Goal: Information Seeking & Learning: Learn about a topic

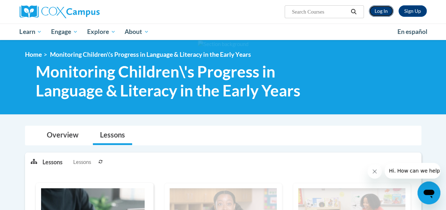
click at [385, 14] on link "Log In" at bounding box center [381, 10] width 25 height 11
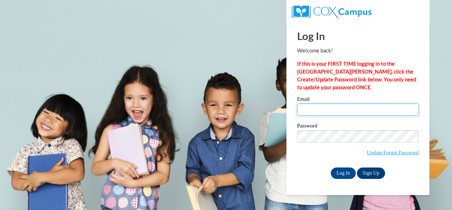
click at [344, 104] on input "Email" at bounding box center [357, 110] width 121 height 12
type input "[EMAIL_ADDRESS][PERSON_NAME][DOMAIN_NAME]"
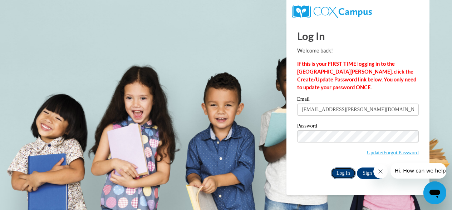
click at [341, 172] on input "Log In" at bounding box center [343, 173] width 25 height 11
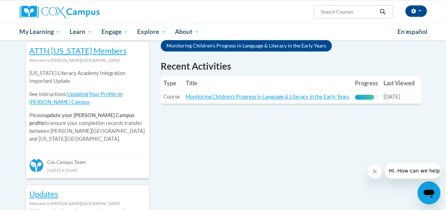
scroll to position [223, 0]
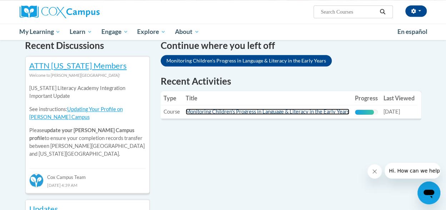
click at [345, 111] on link "Monitoring Children's Progress in Language & Literacy in the Early Years" at bounding box center [268, 112] width 164 height 6
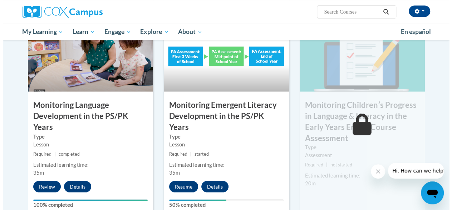
scroll to position [599, 0]
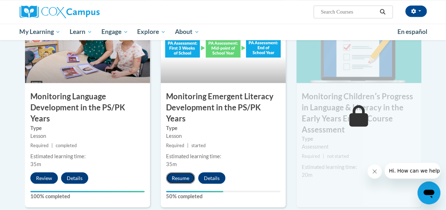
click at [178, 172] on button "Resume" at bounding box center [180, 177] width 29 height 11
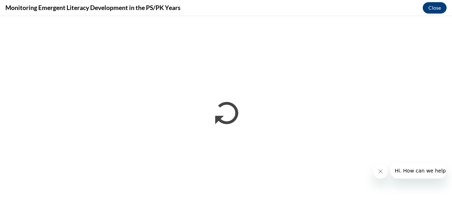
scroll to position [0, 0]
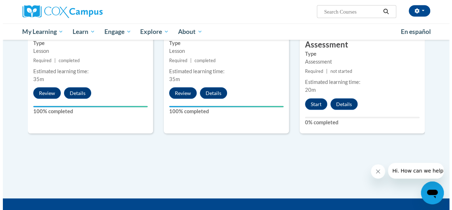
scroll to position [683, 0]
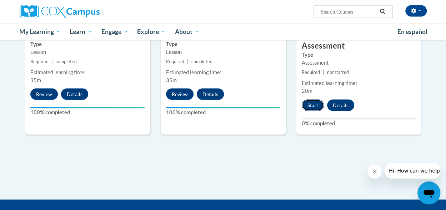
click at [312, 107] on button "Start" at bounding box center [313, 105] width 22 height 11
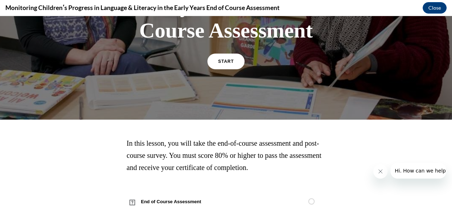
scroll to position [169, 0]
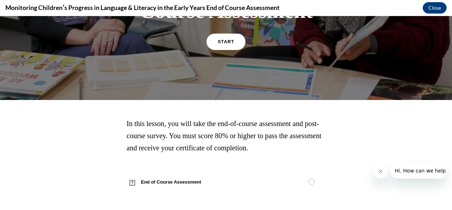
click at [223, 40] on span "START" at bounding box center [226, 41] width 16 height 5
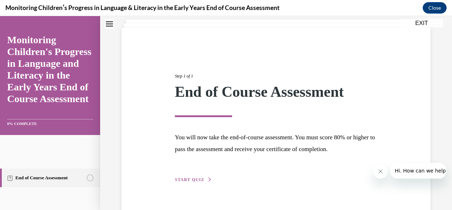
scroll to position [59, 0]
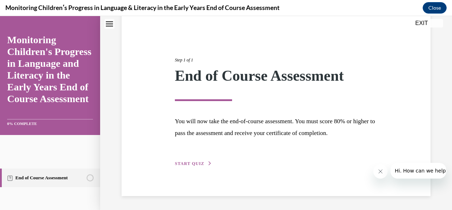
click at [195, 164] on span "START QUIZ" at bounding box center [189, 163] width 29 height 5
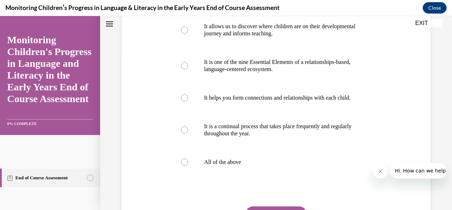
scroll to position [161, 0]
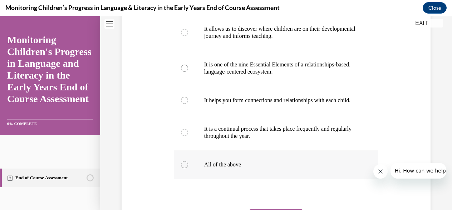
click at [184, 168] on div at bounding box center [184, 164] width 7 height 7
click at [184, 168] on input "All of the above" at bounding box center [184, 164] width 7 height 7
radio input "true"
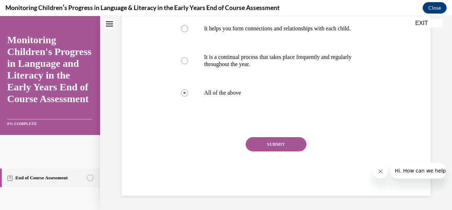
click at [286, 143] on button "SUBMIT" at bounding box center [275, 144] width 61 height 14
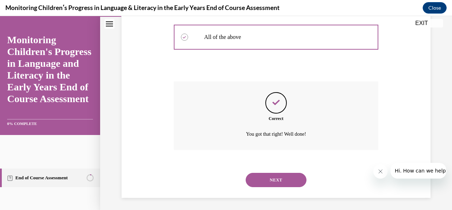
scroll to position [298, 0]
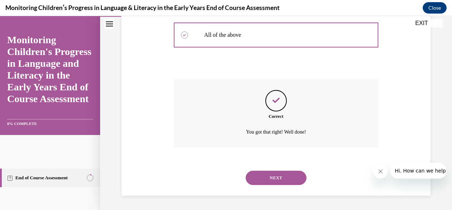
click at [273, 176] on button "NEXT" at bounding box center [275, 178] width 61 height 14
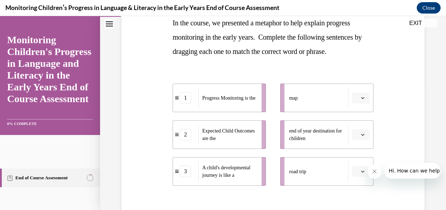
scroll to position [120, 0]
click at [356, 102] on button "button" at bounding box center [361, 98] width 18 height 11
click at [350, 121] on div "1" at bounding box center [356, 128] width 18 height 14
click at [360, 136] on span "button" at bounding box center [362, 135] width 5 height 5
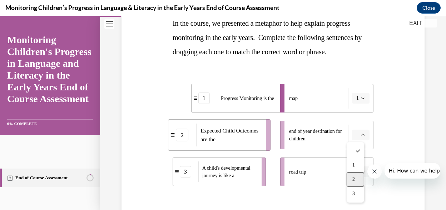
click at [355, 179] on div "2" at bounding box center [356, 179] width 18 height 14
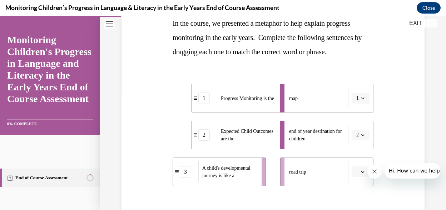
click at [361, 173] on icon "button" at bounding box center [363, 172] width 4 height 4
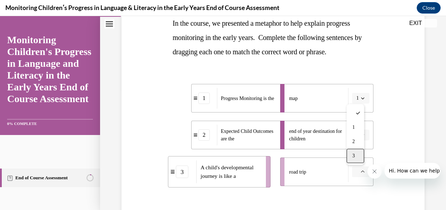
click at [357, 158] on div "3" at bounding box center [356, 156] width 18 height 14
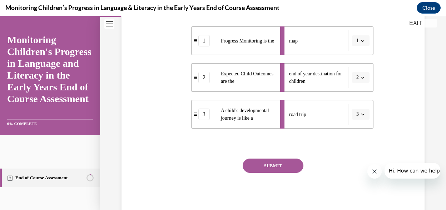
scroll to position [188, 0]
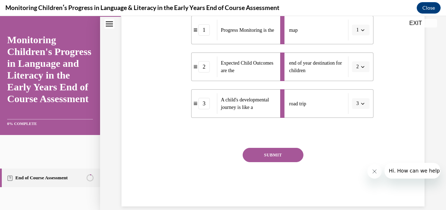
click at [265, 152] on button "SUBMIT" at bounding box center [273, 155] width 61 height 14
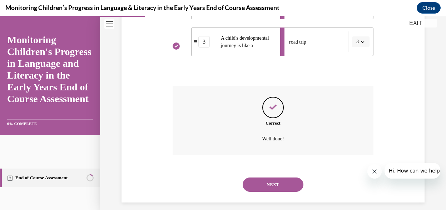
scroll to position [257, 0]
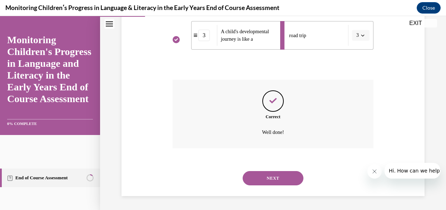
click at [287, 180] on button "NEXT" at bounding box center [273, 178] width 61 height 14
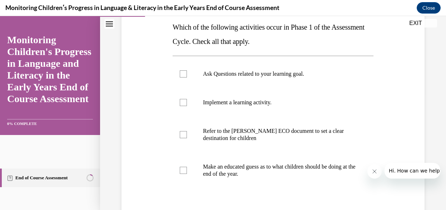
scroll to position [110, 0]
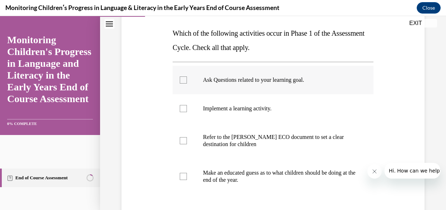
click at [257, 81] on p "Ask Questions related to your learning goal." at bounding box center [279, 79] width 153 height 7
click at [187, 81] on input "Ask Questions related to your learning goal." at bounding box center [183, 79] width 7 height 7
checkbox input "true"
click at [190, 141] on label "Refer to the Rollins ECO document to set a clear destination for children" at bounding box center [273, 141] width 201 height 36
click at [187, 141] on input "Refer to the Rollins ECO document to set a clear destination for children" at bounding box center [183, 140] width 7 height 7
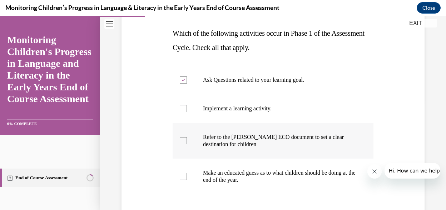
checkbox input "true"
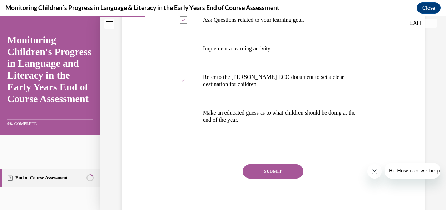
scroll to position [197, 0]
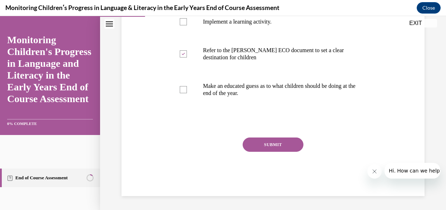
click at [294, 150] on button "SUBMIT" at bounding box center [273, 145] width 61 height 14
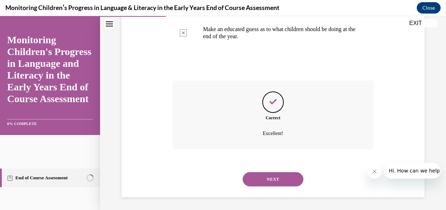
scroll to position [255, 0]
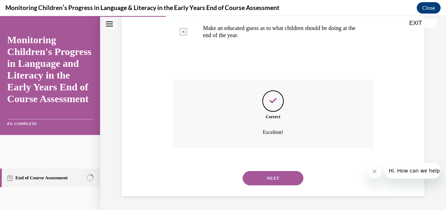
click at [281, 182] on button "NEXT" at bounding box center [273, 178] width 61 height 14
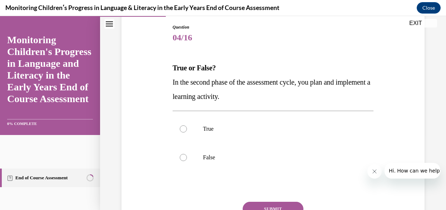
scroll to position [76, 0]
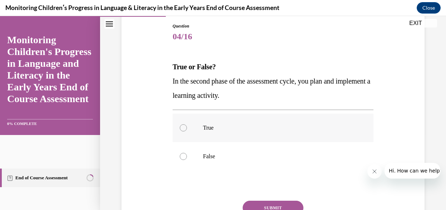
click at [181, 132] on label "True" at bounding box center [273, 128] width 201 height 29
click at [181, 131] on input "True" at bounding box center [183, 127] width 7 height 7
radio input "true"
click at [252, 205] on button "SUBMIT" at bounding box center [273, 208] width 61 height 14
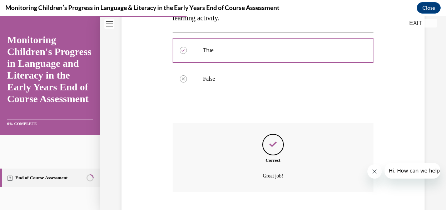
scroll to position [198, 0]
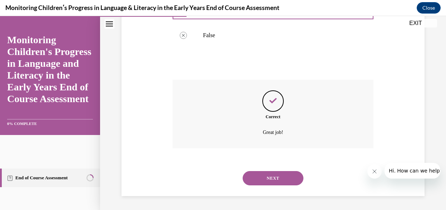
click at [289, 177] on button "NEXT" at bounding box center [273, 178] width 61 height 14
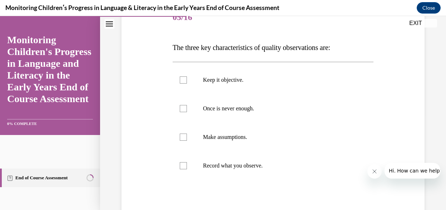
scroll to position [94, 0]
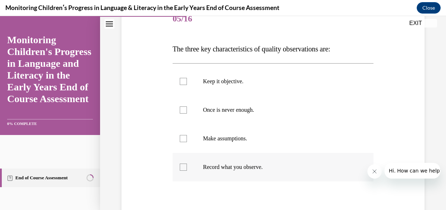
click at [254, 165] on p "Record what you observe." at bounding box center [279, 167] width 153 height 7
click at [187, 165] on input "Record what you observe." at bounding box center [183, 167] width 7 height 7
checkbox input "true"
click at [217, 115] on label "Once is never enough." at bounding box center [273, 110] width 201 height 29
click at [187, 114] on input "Once is never enough." at bounding box center [183, 109] width 7 height 7
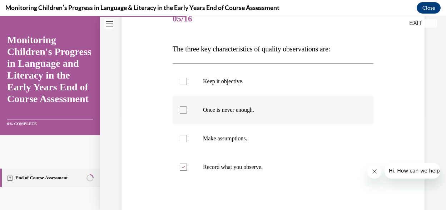
checkbox input "true"
click at [212, 83] on p "Keep it objective." at bounding box center [279, 81] width 153 height 7
click at [187, 83] on input "Keep it objective." at bounding box center [183, 81] width 7 height 7
checkbox input "true"
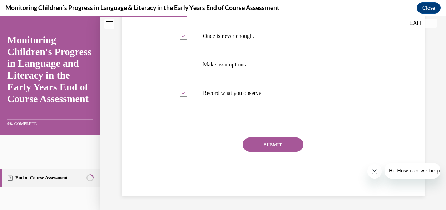
click at [261, 145] on button "SUBMIT" at bounding box center [273, 145] width 61 height 14
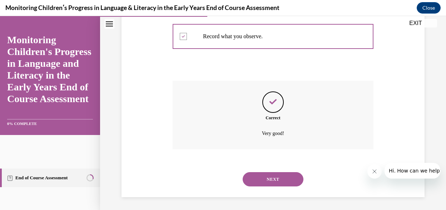
scroll to position [226, 0]
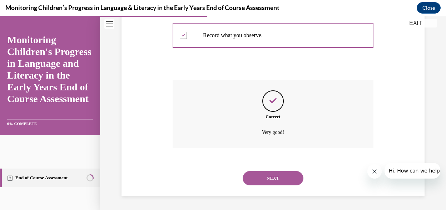
click at [261, 181] on button "NEXT" at bounding box center [273, 178] width 61 height 14
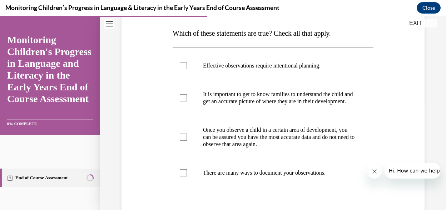
scroll to position [111, 0]
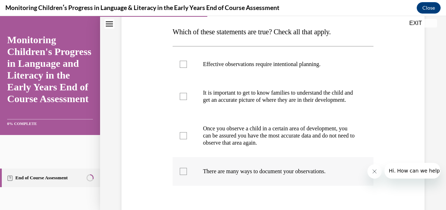
click at [187, 180] on label "There are many ways to document your observations." at bounding box center [273, 171] width 201 height 29
click at [187, 175] on input "There are many ways to document your observations." at bounding box center [183, 171] width 7 height 7
checkbox input "true"
click at [183, 99] on div at bounding box center [183, 96] width 7 height 7
click at [183, 99] on input "It is important to get to know families to understand the child and get an accu…" at bounding box center [183, 96] width 7 height 7
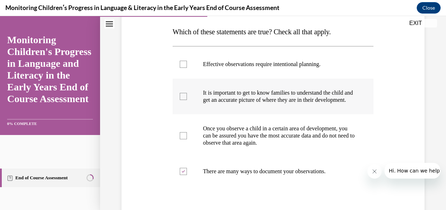
checkbox input "true"
click at [182, 69] on label "Effective observations require intentional planning." at bounding box center [273, 64] width 201 height 29
click at [182, 68] on input "Effective observations require intentional planning." at bounding box center [183, 64] width 7 height 7
checkbox input "true"
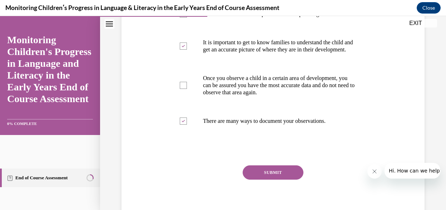
scroll to position [197, 0]
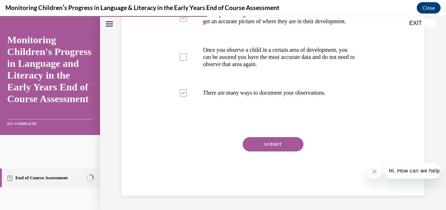
click at [287, 140] on button "SUBMIT" at bounding box center [273, 144] width 61 height 14
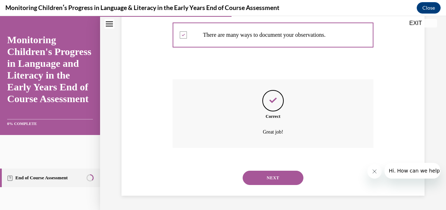
scroll to position [255, 0]
click at [278, 181] on button "NEXT" at bounding box center [273, 178] width 61 height 14
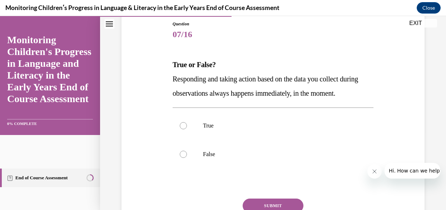
scroll to position [79, 0]
click at [248, 158] on p "False" at bounding box center [279, 153] width 153 height 7
click at [187, 158] on input "False" at bounding box center [183, 153] width 7 height 7
radio input "true"
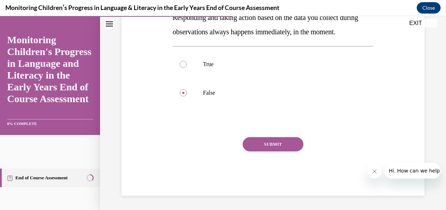
scroll to position [154, 0]
click at [262, 142] on button "SUBMIT" at bounding box center [273, 144] width 61 height 14
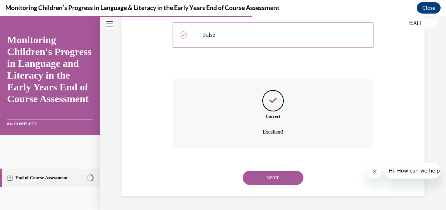
scroll to position [212, 0]
click at [266, 176] on button "NEXT" at bounding box center [273, 178] width 61 height 14
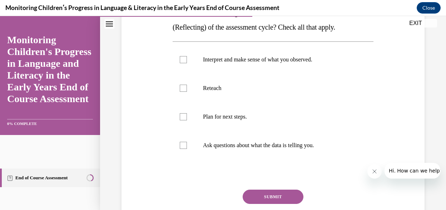
scroll to position [129, 0]
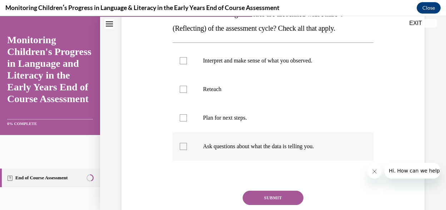
click at [211, 141] on label "Ask questions about what the data is telling you." at bounding box center [273, 146] width 201 height 29
click at [187, 143] on input "Ask questions about what the data is telling you." at bounding box center [183, 146] width 7 height 7
checkbox input "true"
click at [185, 114] on div at bounding box center [183, 117] width 7 height 7
click at [185, 114] on input "Plan for next steps." at bounding box center [183, 117] width 7 height 7
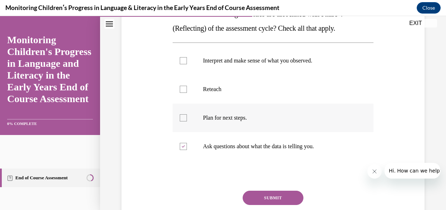
checkbox input "true"
click at [180, 93] on label "Reteach" at bounding box center [273, 89] width 201 height 29
click at [180, 93] on input "Reteach" at bounding box center [183, 89] width 7 height 7
click at [180, 93] on label "Reteach" at bounding box center [273, 89] width 201 height 29
click at [180, 93] on input "Reteach" at bounding box center [183, 89] width 7 height 7
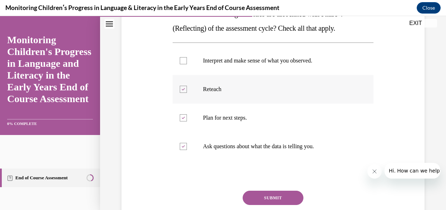
checkbox input "false"
click at [181, 60] on div at bounding box center [183, 60] width 7 height 7
click at [181, 60] on input "Interpret and make sense of what you observed." at bounding box center [183, 60] width 7 height 7
checkbox input "true"
click at [263, 195] on button "SUBMIT" at bounding box center [273, 198] width 61 height 14
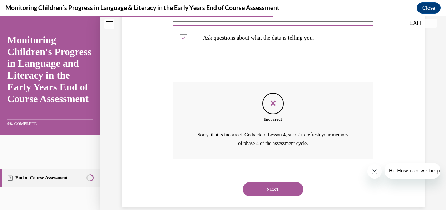
scroll to position [249, 0]
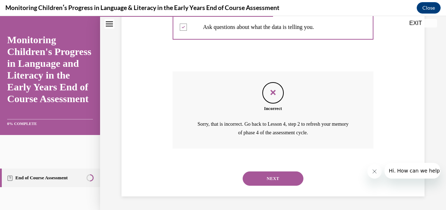
click at [284, 175] on button "NEXT" at bounding box center [273, 179] width 61 height 14
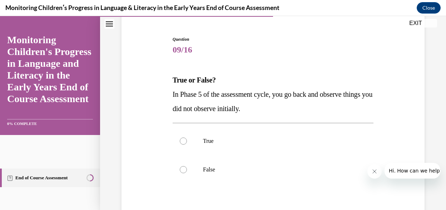
scroll to position [66, 0]
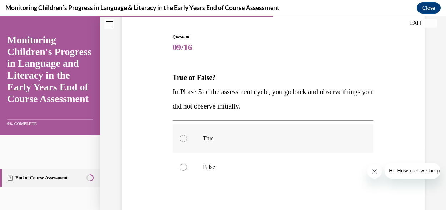
click at [183, 138] on div at bounding box center [183, 138] width 7 height 7
click at [183, 138] on input "True" at bounding box center [183, 138] width 7 height 7
radio input "true"
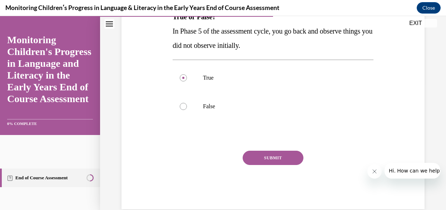
scroll to position [127, 0]
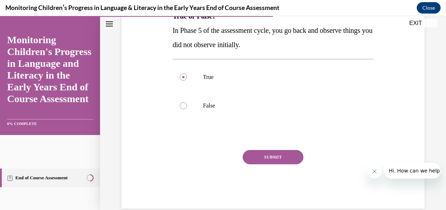
click at [288, 160] on button "SUBMIT" at bounding box center [273, 157] width 61 height 14
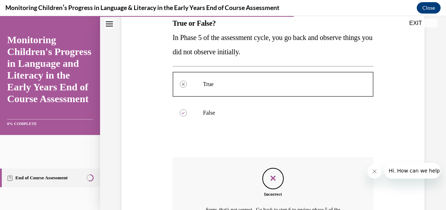
scroll to position [206, 0]
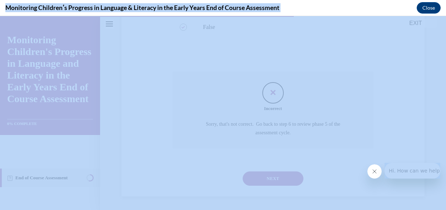
drag, startPoint x: 436, startPoint y: 179, endPoint x: 439, endPoint y: 132, distance: 47.3
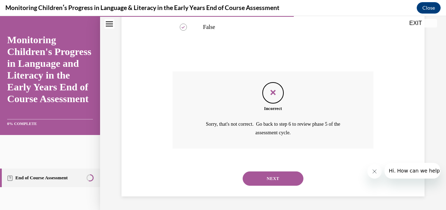
click at [417, 130] on div "Question 09/16 True or False? In Phase 5 of the assessment cycle, you go back a…" at bounding box center [273, 34] width 307 height 324
click at [285, 178] on button "NEXT" at bounding box center [273, 179] width 61 height 14
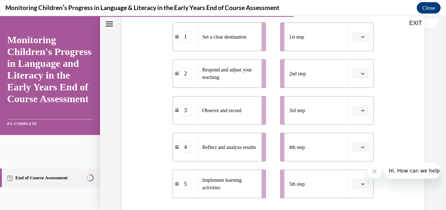
scroll to position [152, 0]
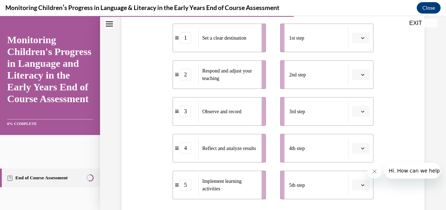
click at [361, 38] on icon "button" at bounding box center [363, 38] width 4 height 4
click at [360, 70] on div "1" at bounding box center [356, 68] width 18 height 14
click at [361, 111] on icon "button" at bounding box center [362, 112] width 3 height 2
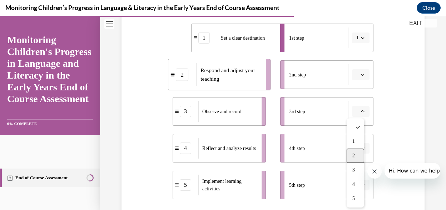
click at [352, 154] on span "2" at bounding box center [353, 156] width 3 height 6
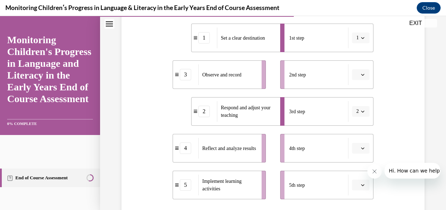
click at [361, 185] on icon "button" at bounding box center [363, 185] width 4 height 4
click at [396, 123] on div "Question 10/16 Put the steps of the assessment cycle in the right order! 1 Set …" at bounding box center [273, 107] width 307 height 362
click at [362, 148] on button "button" at bounding box center [361, 148] width 18 height 11
click at [357, 130] on div "5" at bounding box center [356, 132] width 18 height 14
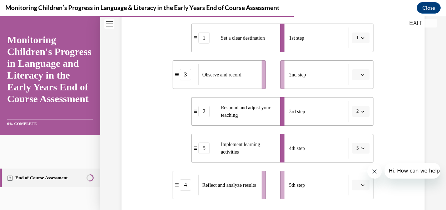
click at [362, 183] on button "button" at bounding box center [361, 185] width 18 height 11
click at [359, 173] on div "5" at bounding box center [356, 169] width 18 height 14
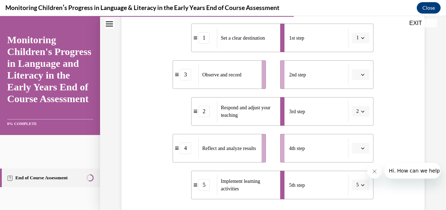
click at [360, 150] on span "button" at bounding box center [362, 148] width 5 height 5
click at [355, 136] on div "5" at bounding box center [356, 132] width 18 height 14
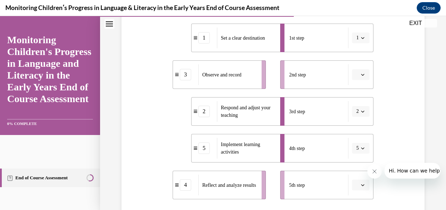
click at [354, 79] on button "button" at bounding box center [361, 74] width 18 height 11
click at [357, 118] on div "2" at bounding box center [356, 119] width 18 height 14
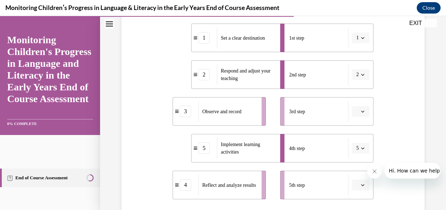
click at [362, 110] on button "button" at bounding box center [361, 111] width 18 height 11
click at [359, 164] on div "3" at bounding box center [356, 170] width 18 height 14
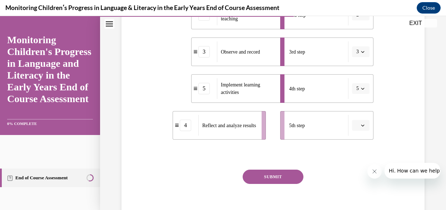
scroll to position [213, 0]
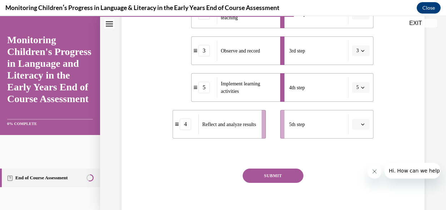
click at [361, 129] on button "button" at bounding box center [361, 124] width 18 height 11
click at [354, 108] on span "5" at bounding box center [353, 108] width 3 height 6
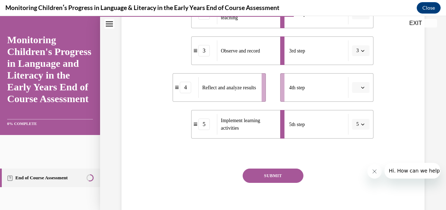
click at [354, 83] on button "button" at bounding box center [361, 87] width 18 height 11
click at [355, 176] on div "5" at bounding box center [356, 175] width 18 height 14
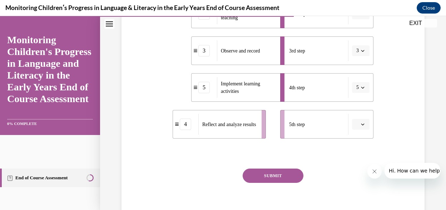
click at [288, 173] on button "SUBMIT" at bounding box center [273, 176] width 61 height 14
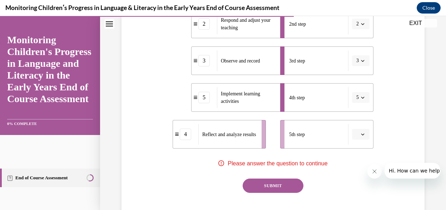
scroll to position [204, 0]
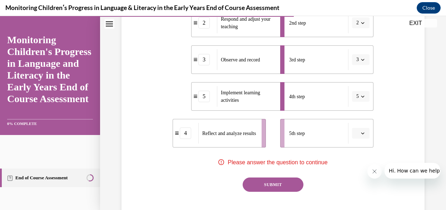
click at [187, 138] on div "4" at bounding box center [185, 133] width 11 height 11
click at [180, 137] on div "4" at bounding box center [185, 133] width 11 height 11
click at [312, 162] on span "Please answer the question to continue" at bounding box center [278, 162] width 100 height 6
click at [354, 136] on button "button" at bounding box center [361, 133] width 18 height 11
click at [355, 106] on div "4" at bounding box center [356, 103] width 18 height 14
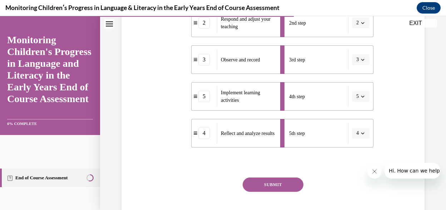
click at [361, 96] on button "5" at bounding box center [361, 96] width 18 height 11
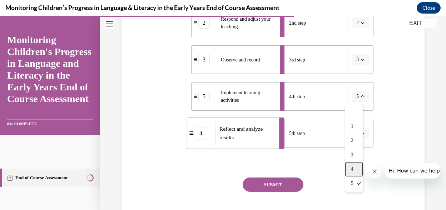
click at [353, 174] on div "4" at bounding box center [354, 169] width 18 height 14
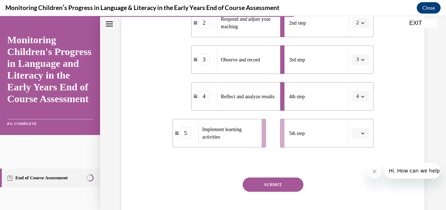
click at [355, 101] on button "4" at bounding box center [361, 96] width 18 height 11
click at [354, 177] on div "5" at bounding box center [354, 184] width 18 height 14
click at [359, 139] on li "5th step" at bounding box center [326, 133] width 93 height 29
click at [360, 135] on span "button" at bounding box center [362, 133] width 5 height 5
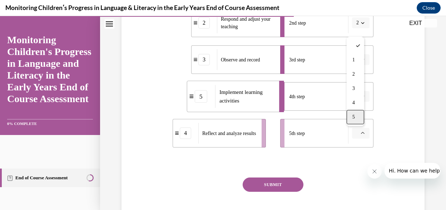
click at [350, 118] on div "5" at bounding box center [356, 117] width 18 height 14
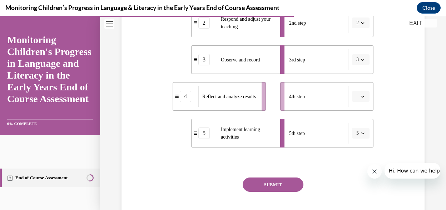
click at [362, 95] on button "button" at bounding box center [361, 96] width 18 height 11
click at [355, 166] on div "4" at bounding box center [356, 169] width 18 height 14
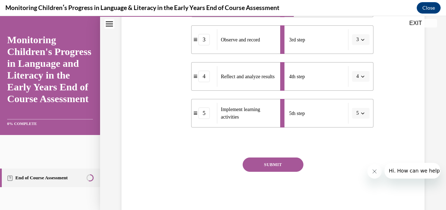
scroll to position [222, 0]
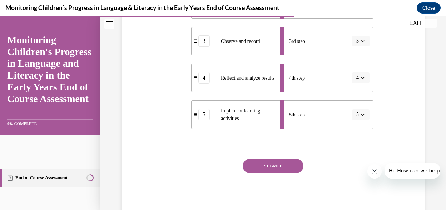
click at [268, 165] on button "SUBMIT" at bounding box center [273, 166] width 61 height 14
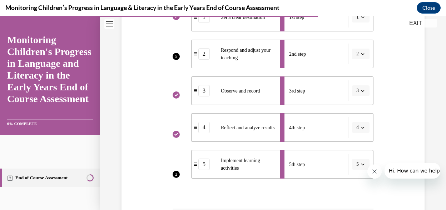
scroll to position [172, 0]
click at [354, 162] on li "5th step 5" at bounding box center [326, 165] width 93 height 29
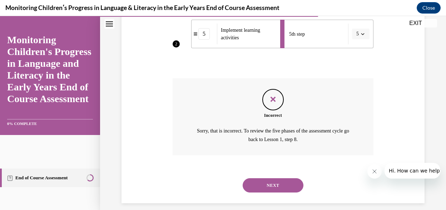
scroll to position [307, 0]
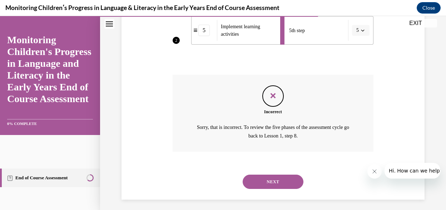
click at [277, 185] on button "NEXT" at bounding box center [273, 182] width 61 height 14
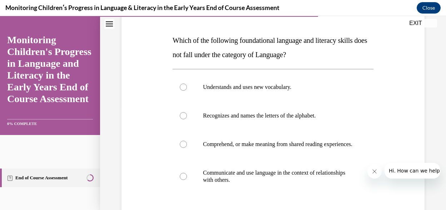
scroll to position [101, 0]
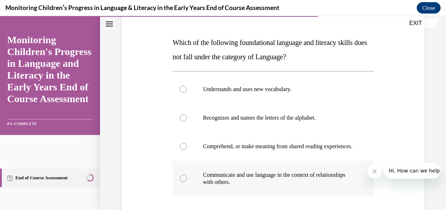
click at [299, 184] on p "Communicate and use language in the context of relationships with others." at bounding box center [279, 179] width 153 height 14
click at [187, 182] on input "Communicate and use language in the context of relationships with others." at bounding box center [183, 178] width 7 height 7
radio input "true"
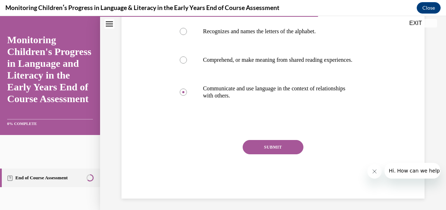
scroll to position [197, 0]
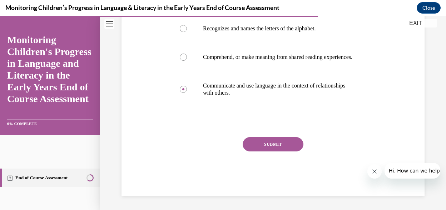
click at [294, 143] on button "SUBMIT" at bounding box center [273, 144] width 61 height 14
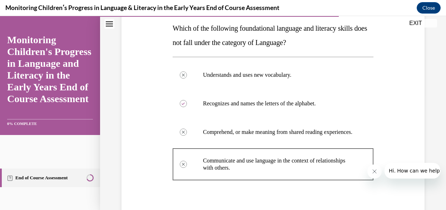
scroll to position [272, 0]
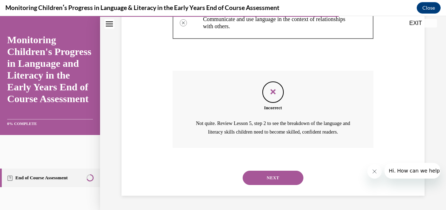
click at [277, 175] on button "NEXT" at bounding box center [273, 178] width 61 height 14
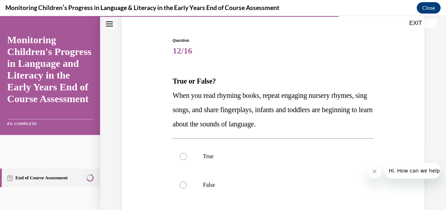
scroll to position [63, 0]
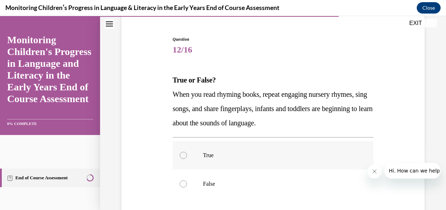
click at [325, 158] on p "True" at bounding box center [279, 155] width 153 height 7
click at [187, 158] on input "True" at bounding box center [183, 155] width 7 height 7
radio input "true"
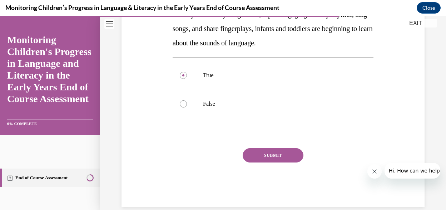
click at [282, 157] on button "SUBMIT" at bounding box center [273, 155] width 61 height 14
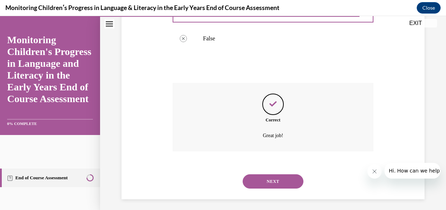
scroll to position [212, 0]
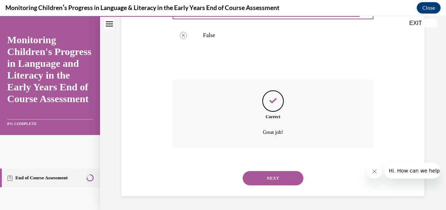
click at [269, 183] on button "NEXT" at bounding box center [273, 178] width 61 height 14
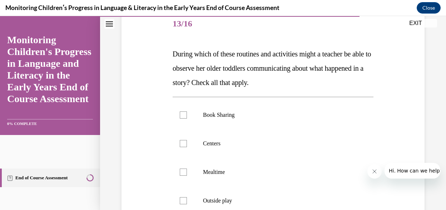
scroll to position [87, 0]
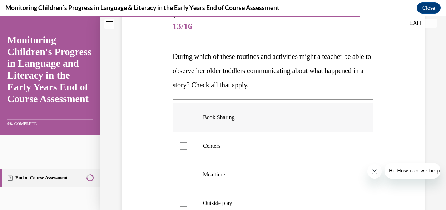
click at [330, 124] on label "Book Sharing" at bounding box center [273, 117] width 201 height 29
click at [187, 121] on input "Book Sharing" at bounding box center [183, 117] width 7 height 7
checkbox input "true"
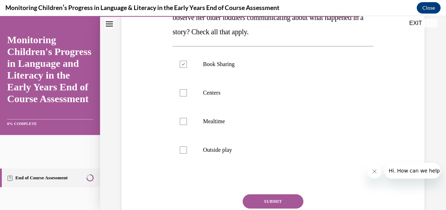
scroll to position [141, 0]
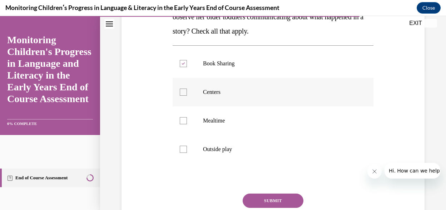
click at [259, 100] on label "Centers" at bounding box center [273, 92] width 201 height 29
click at [187, 96] on input "Centers" at bounding box center [183, 92] width 7 height 7
checkbox input "true"
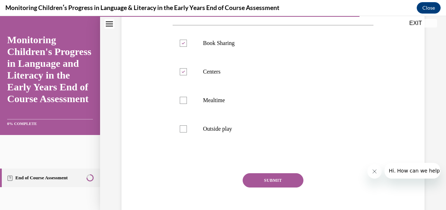
scroll to position [163, 0]
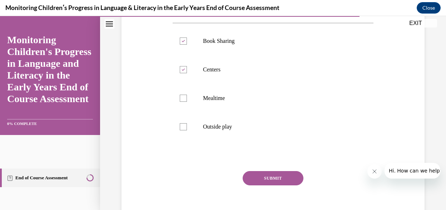
click at [286, 181] on button "SUBMIT" at bounding box center [273, 178] width 61 height 14
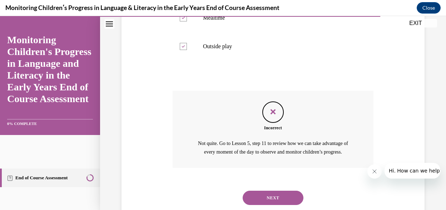
scroll to position [272, 0]
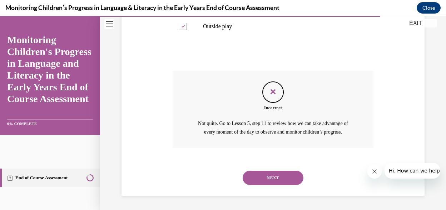
click at [286, 176] on button "NEXT" at bounding box center [273, 178] width 61 height 14
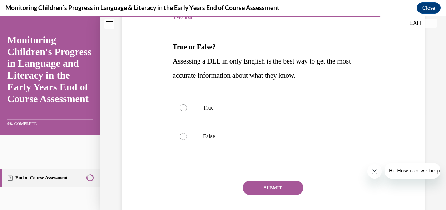
scroll to position [97, 0]
click at [231, 135] on p "False" at bounding box center [279, 136] width 153 height 7
click at [187, 135] on input "False" at bounding box center [183, 136] width 7 height 7
radio input "true"
click at [259, 187] on button "SUBMIT" at bounding box center [273, 187] width 61 height 14
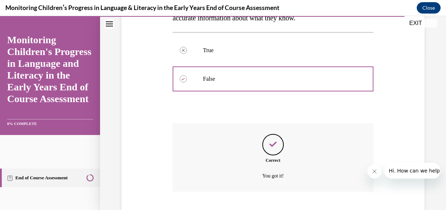
scroll to position [198, 0]
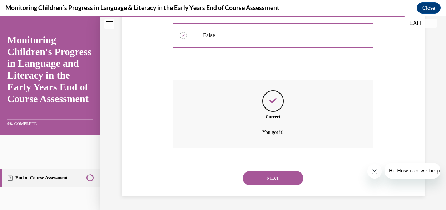
click at [279, 182] on button "NEXT" at bounding box center [273, 178] width 61 height 14
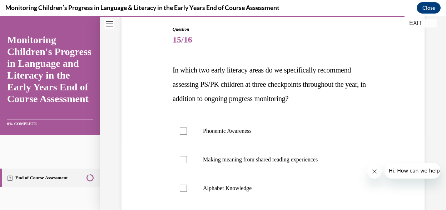
scroll to position [74, 0]
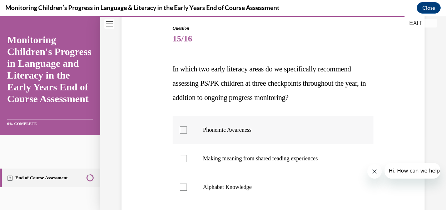
click at [267, 140] on label "Phonemic Awareness" at bounding box center [273, 130] width 201 height 29
click at [187, 134] on input "Phonemic Awareness" at bounding box center [183, 129] width 7 height 7
checkbox input "true"
click at [271, 162] on p "Making meaning from shared reading experiences" at bounding box center [279, 158] width 153 height 7
click at [187, 162] on input "Making meaning from shared reading experiences" at bounding box center [183, 158] width 7 height 7
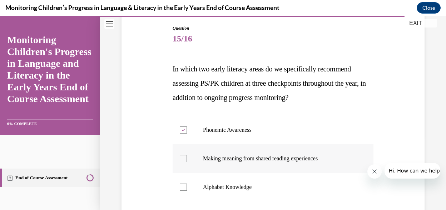
checkbox input "true"
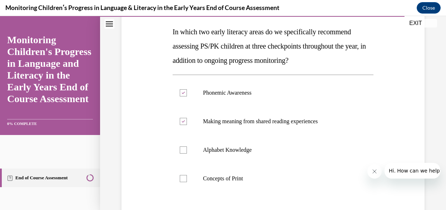
scroll to position [112, 0]
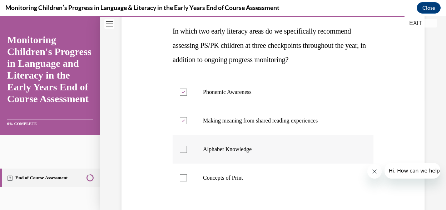
click at [294, 157] on label "Alphabet Knowledge" at bounding box center [273, 149] width 201 height 29
click at [187, 153] on input "Alphabet Knowledge" at bounding box center [183, 149] width 7 height 7
checkbox input "true"
click at [281, 188] on label "Concepts of Print" at bounding box center [273, 178] width 201 height 29
click at [187, 182] on input "Concepts of Print" at bounding box center [183, 177] width 7 height 7
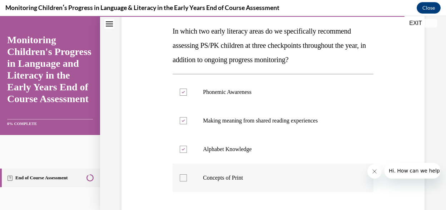
checkbox input "true"
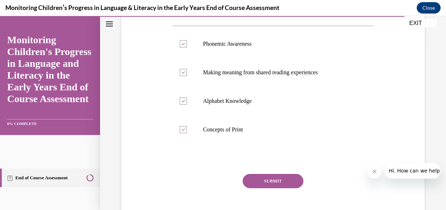
scroll to position [184, 0]
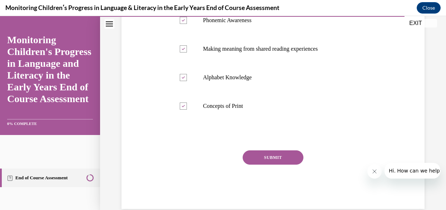
click at [279, 154] on button "SUBMIT" at bounding box center [273, 157] width 61 height 14
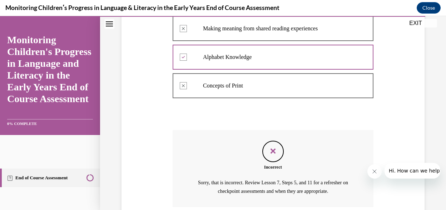
scroll to position [263, 0]
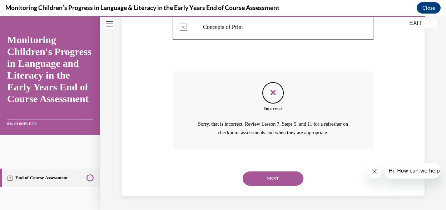
drag, startPoint x: 443, startPoint y: 134, endPoint x: 54, endPoint y: 21, distance: 404.8
click at [289, 183] on button "NEXT" at bounding box center [273, 179] width 61 height 14
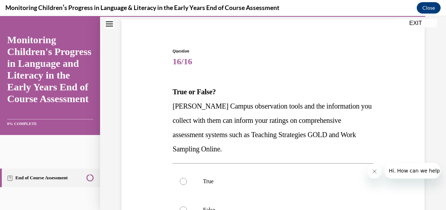
scroll to position [106, 0]
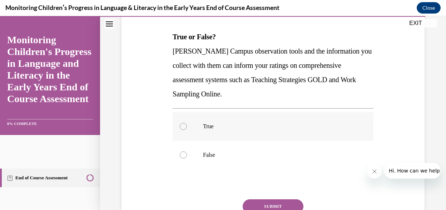
click at [305, 127] on p "True" at bounding box center [279, 126] width 153 height 7
click at [187, 127] on input "True" at bounding box center [183, 126] width 7 height 7
radio input "true"
click at [277, 205] on button "SUBMIT" at bounding box center [273, 206] width 61 height 14
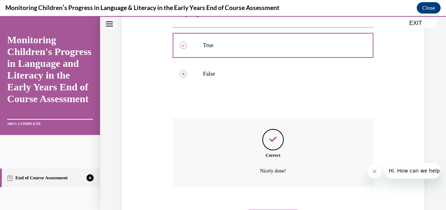
scroll to position [226, 0]
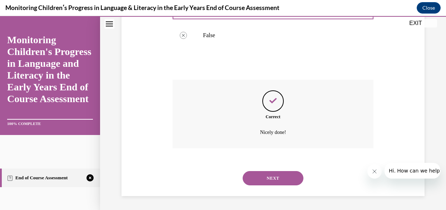
click at [284, 183] on button "NEXT" at bounding box center [273, 178] width 61 height 14
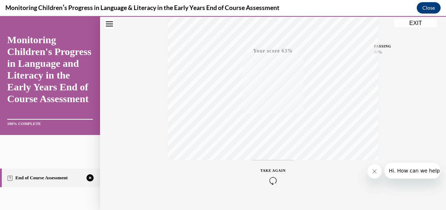
scroll to position [172, 0]
